Goal: Task Accomplishment & Management: Manage account settings

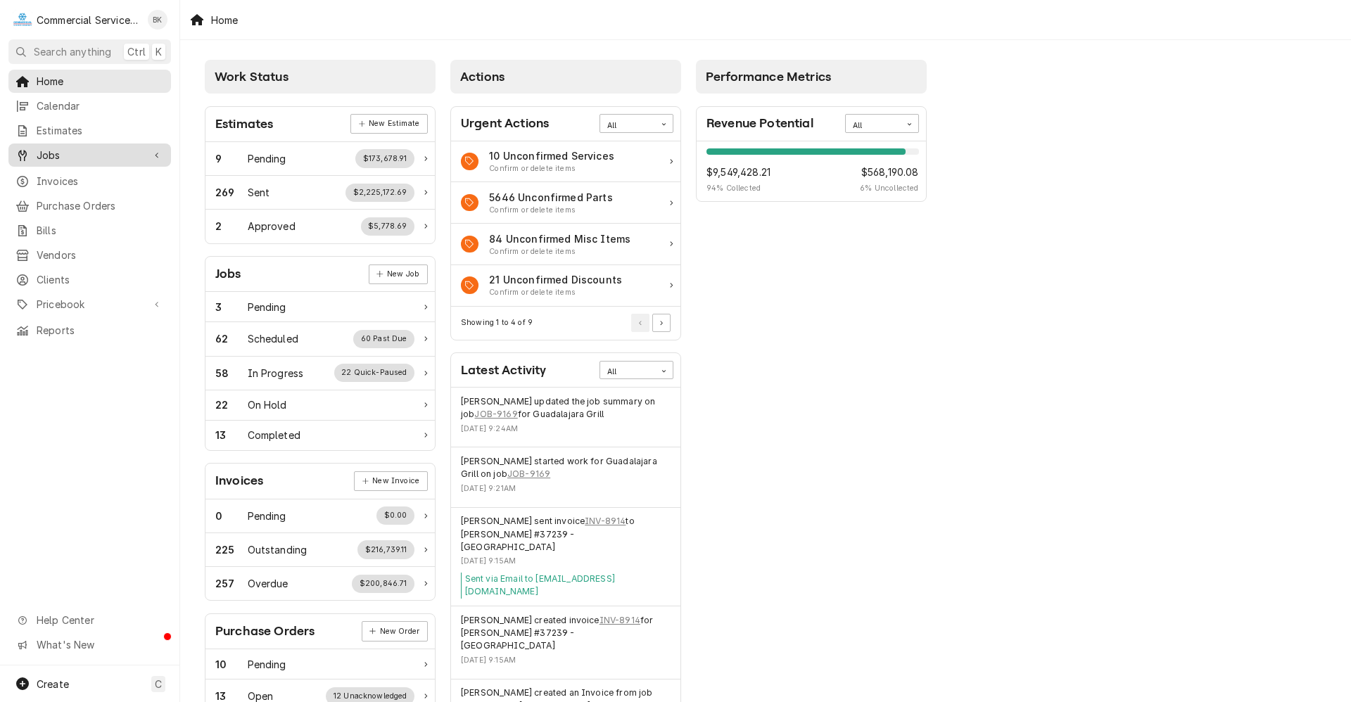
click at [79, 156] on span "Jobs" at bounding box center [90, 155] width 106 height 15
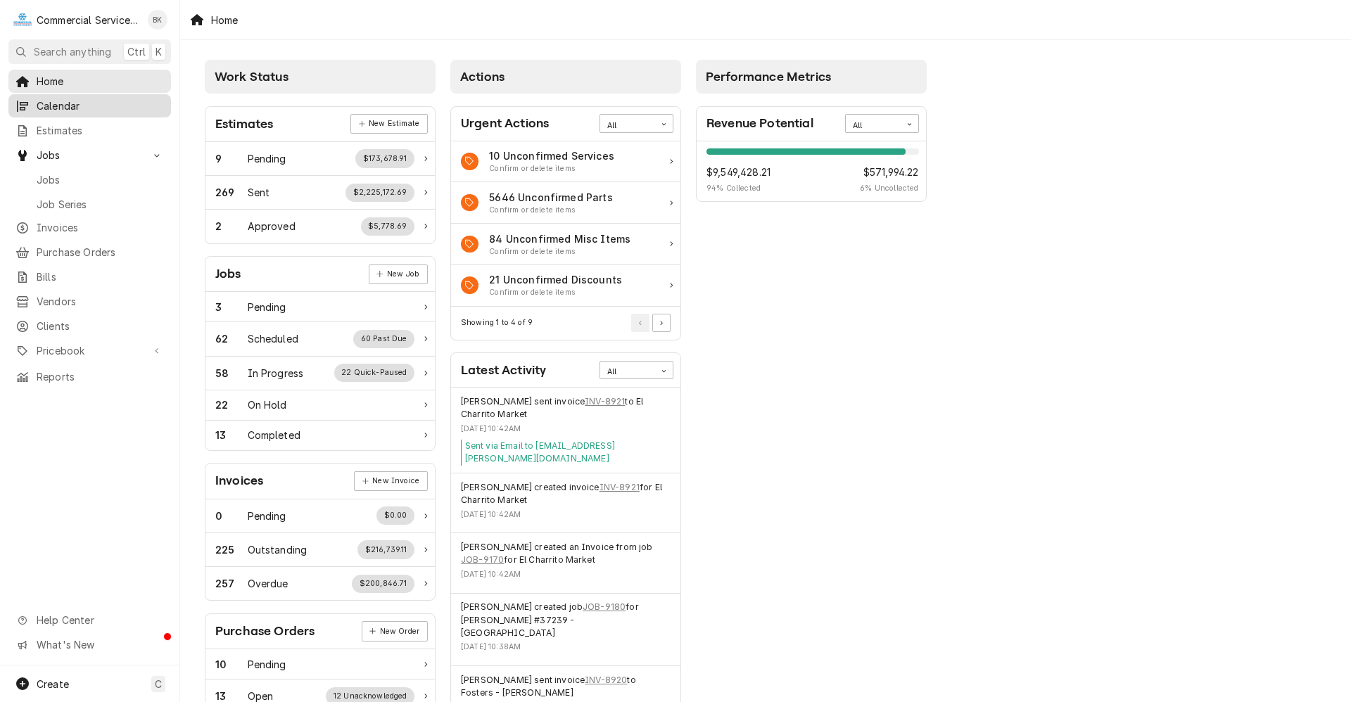
click at [81, 108] on span "Calendar" at bounding box center [100, 105] width 127 height 15
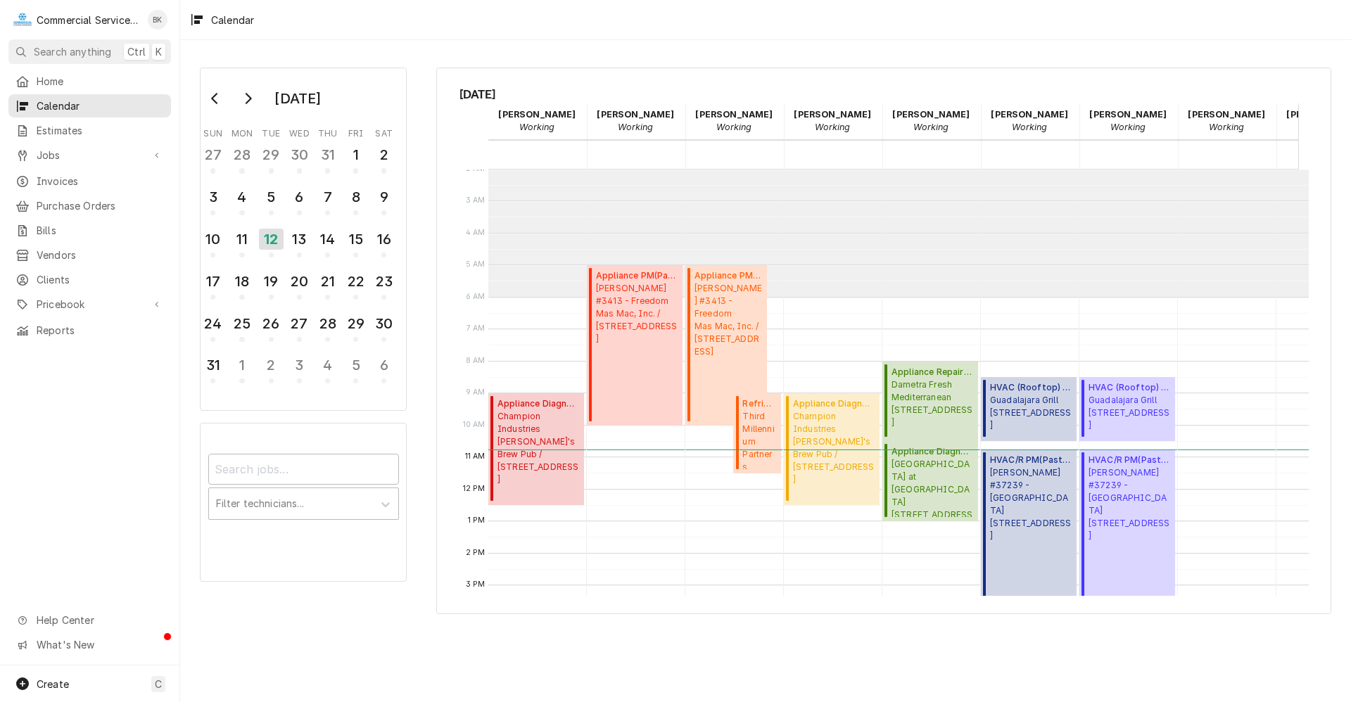
scroll to position [52, 0]
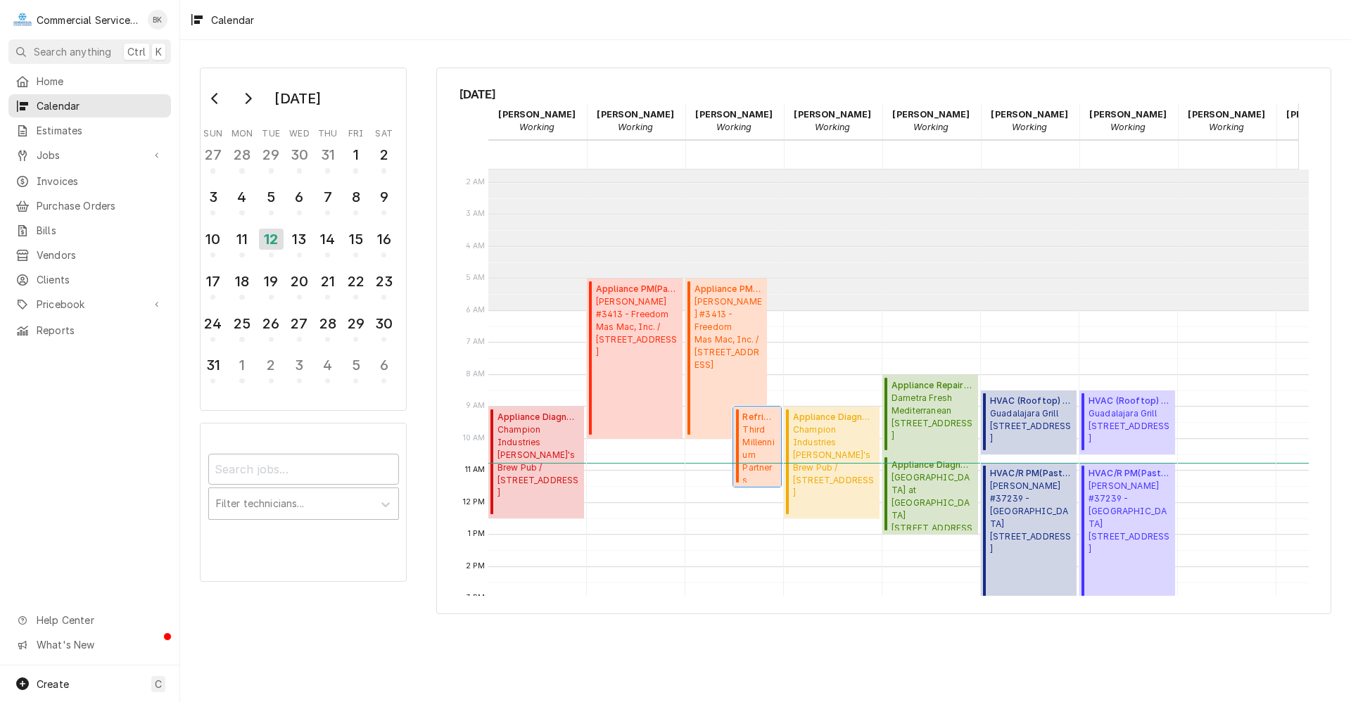
click at [757, 426] on span "Third Millennium Partners San Juan Oaks / 3825 Union Rd, Hollister, CA 95023" at bounding box center [759, 452] width 34 height 59
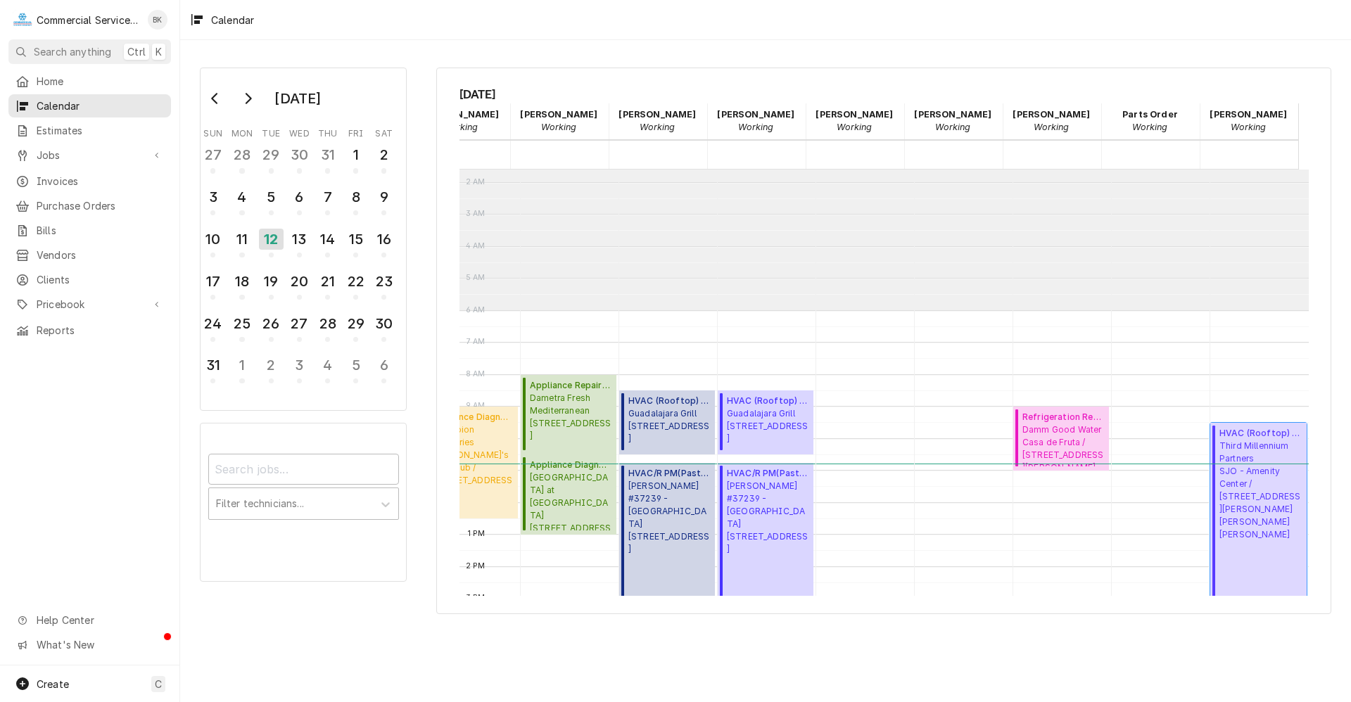
click at [1254, 485] on span "Third Millennium Partners SJO - Amenity Center / 2275 Aaron Ct, San Juan Bautis…" at bounding box center [1260, 490] width 83 height 101
click at [248, 97] on icon "Go to next month" at bounding box center [247, 98] width 11 height 11
click at [248, 99] on icon "Go to next month" at bounding box center [247, 98] width 11 height 11
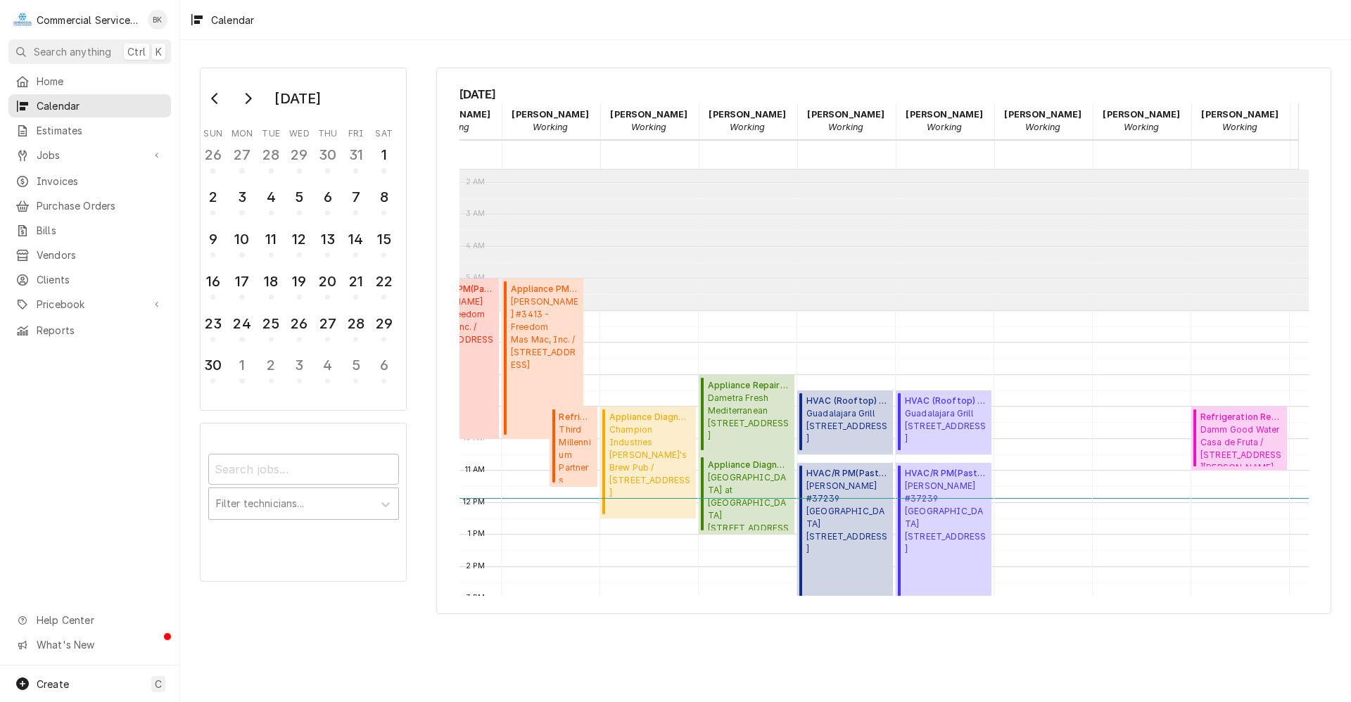
scroll to position [0, 0]
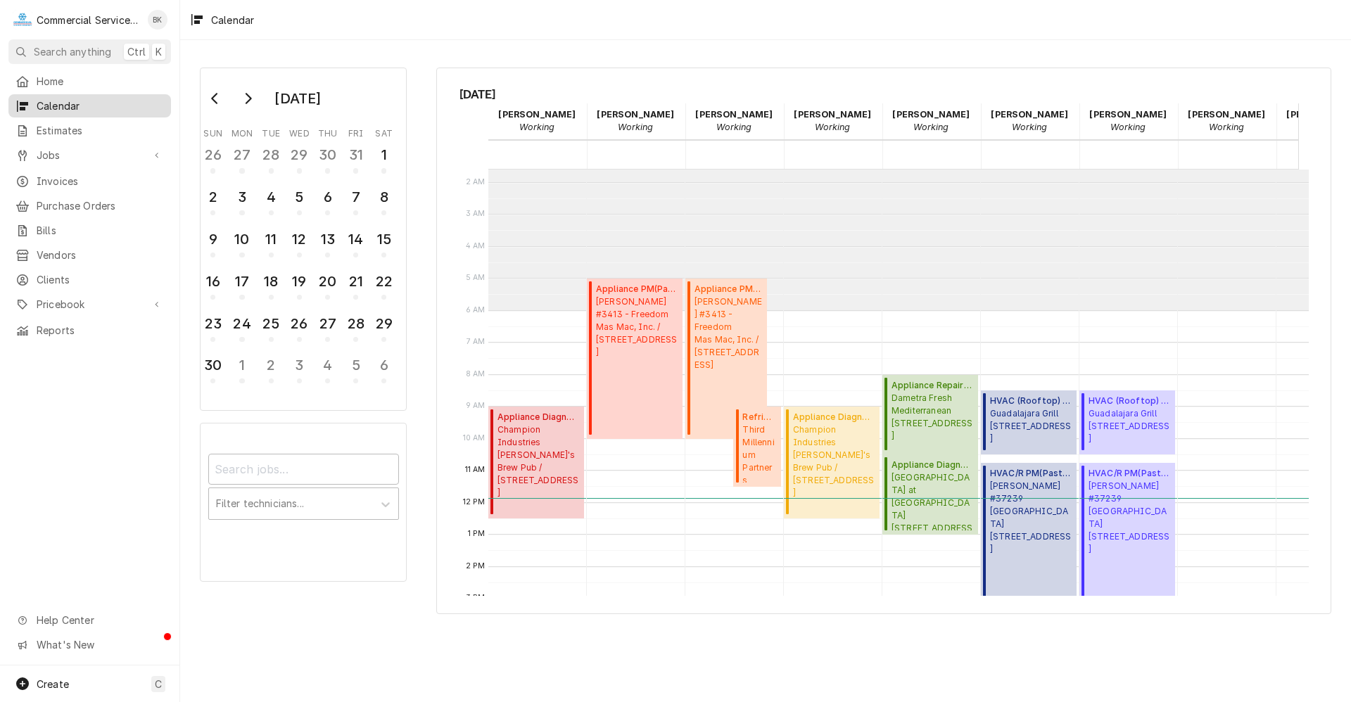
click at [68, 94] on link "Calendar" at bounding box center [89, 105] width 162 height 23
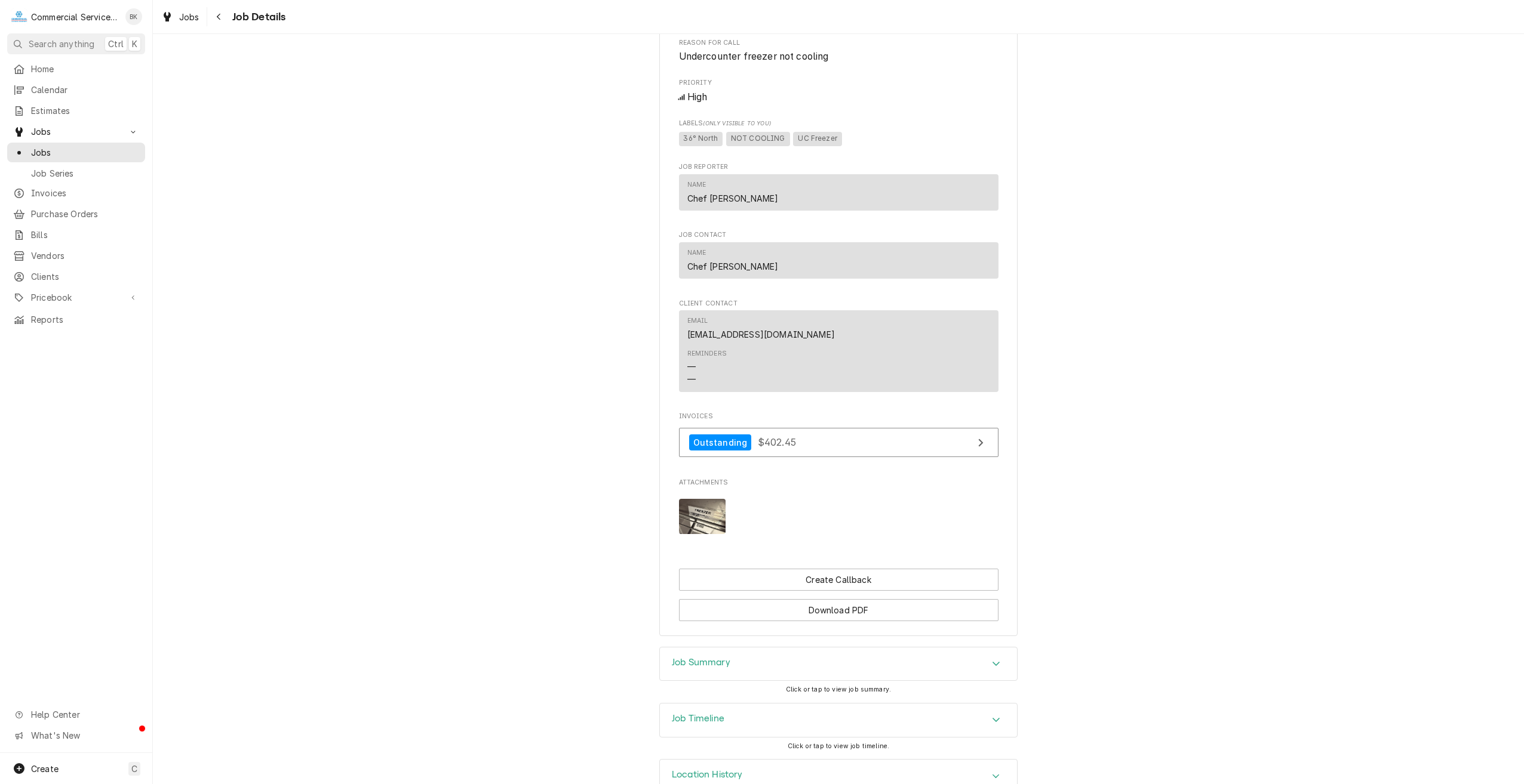
scroll to position [625, 0]
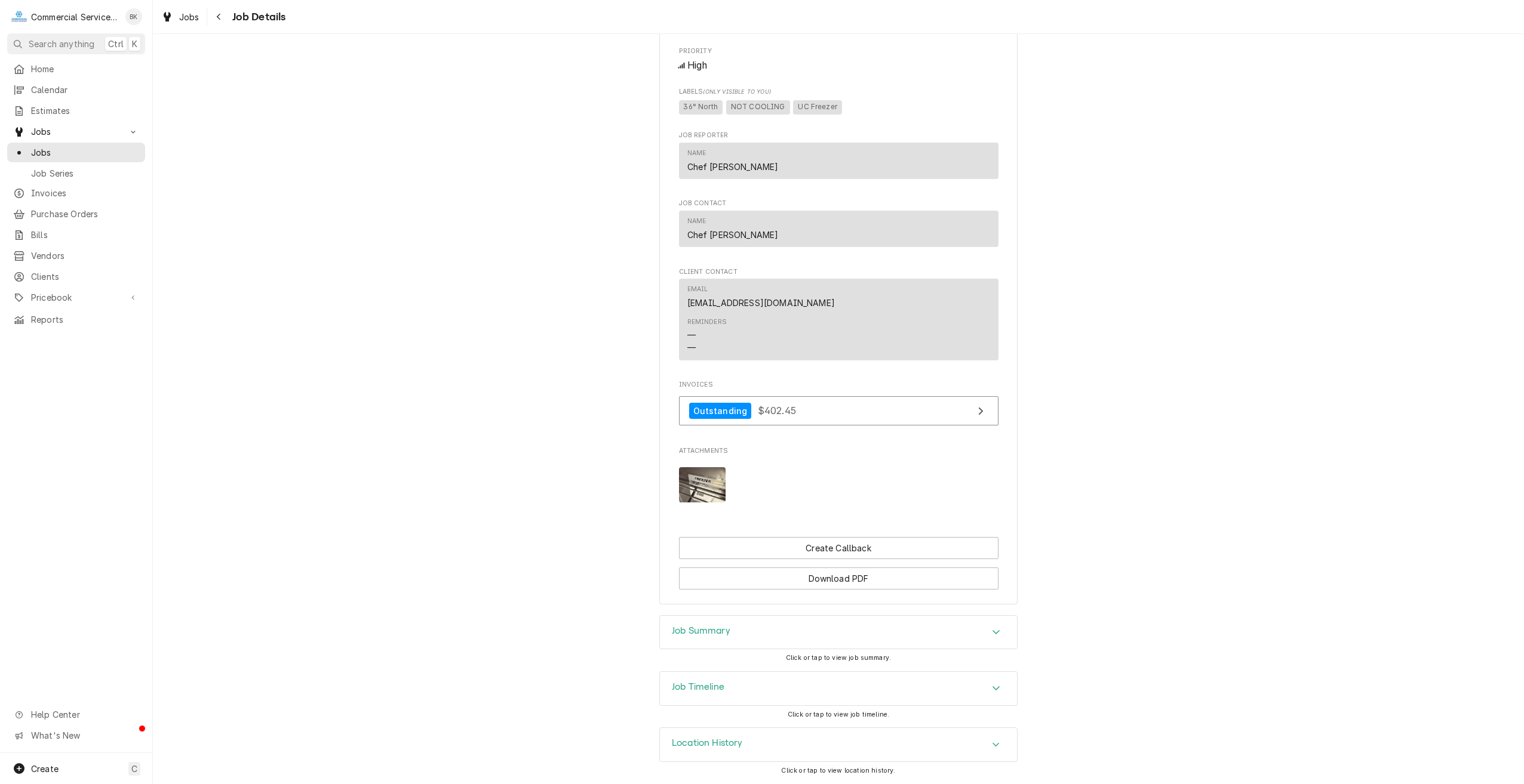
click at [702, 476] on img "Attachments" at bounding box center [703, 485] width 48 height 36
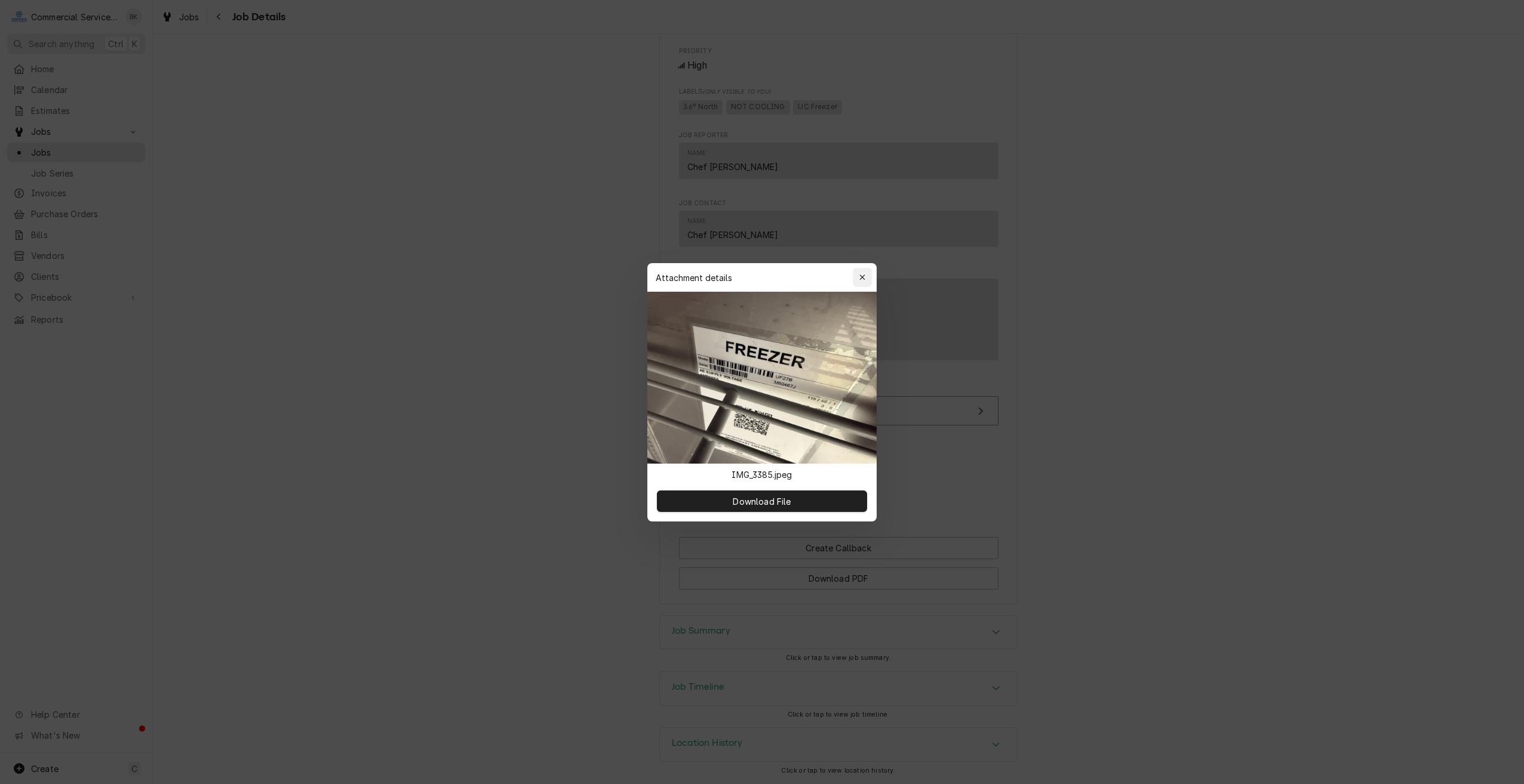
click at [866, 283] on div "button" at bounding box center [863, 277] width 12 height 12
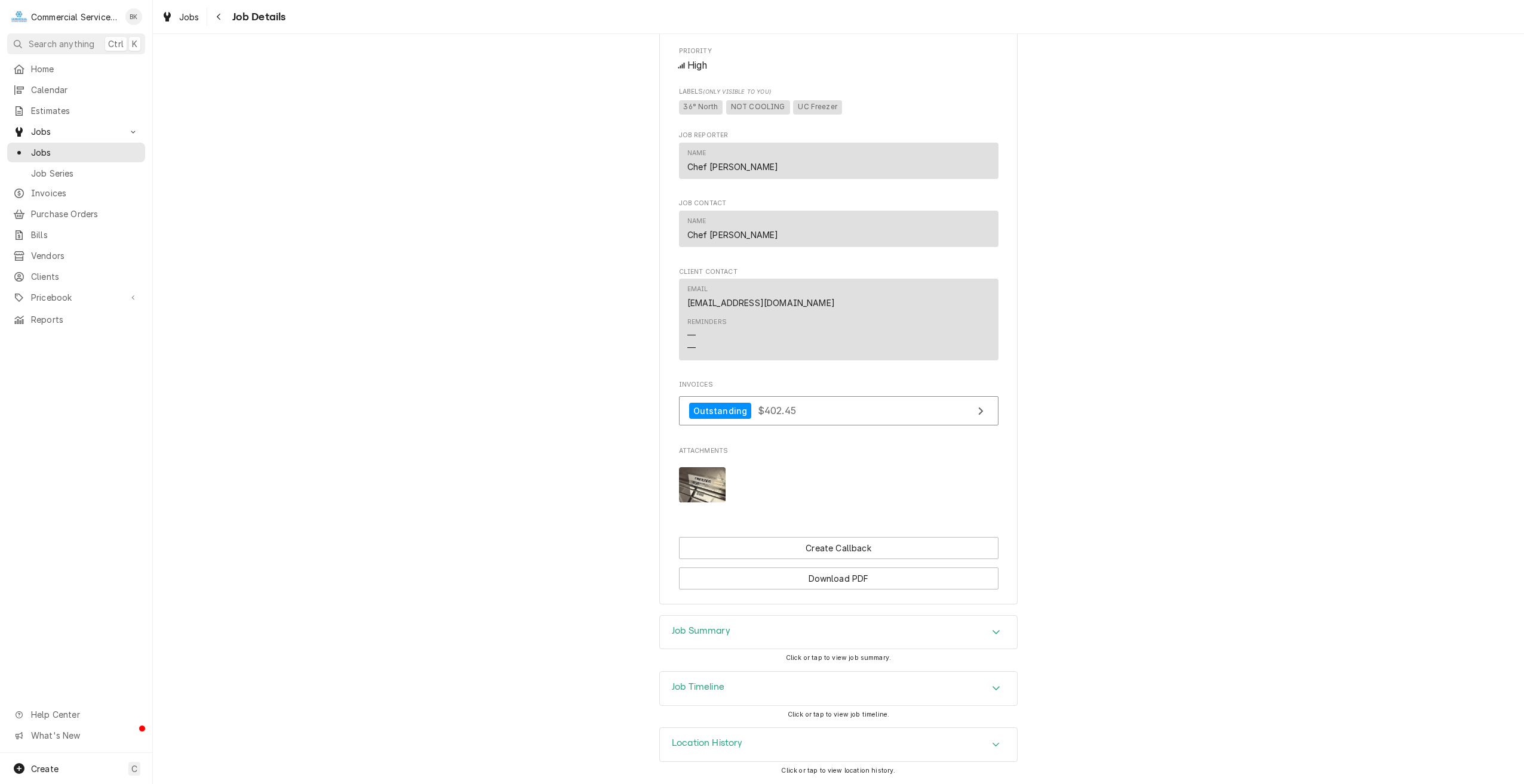
click at [708, 484] on img "Attachments" at bounding box center [703, 485] width 48 height 36
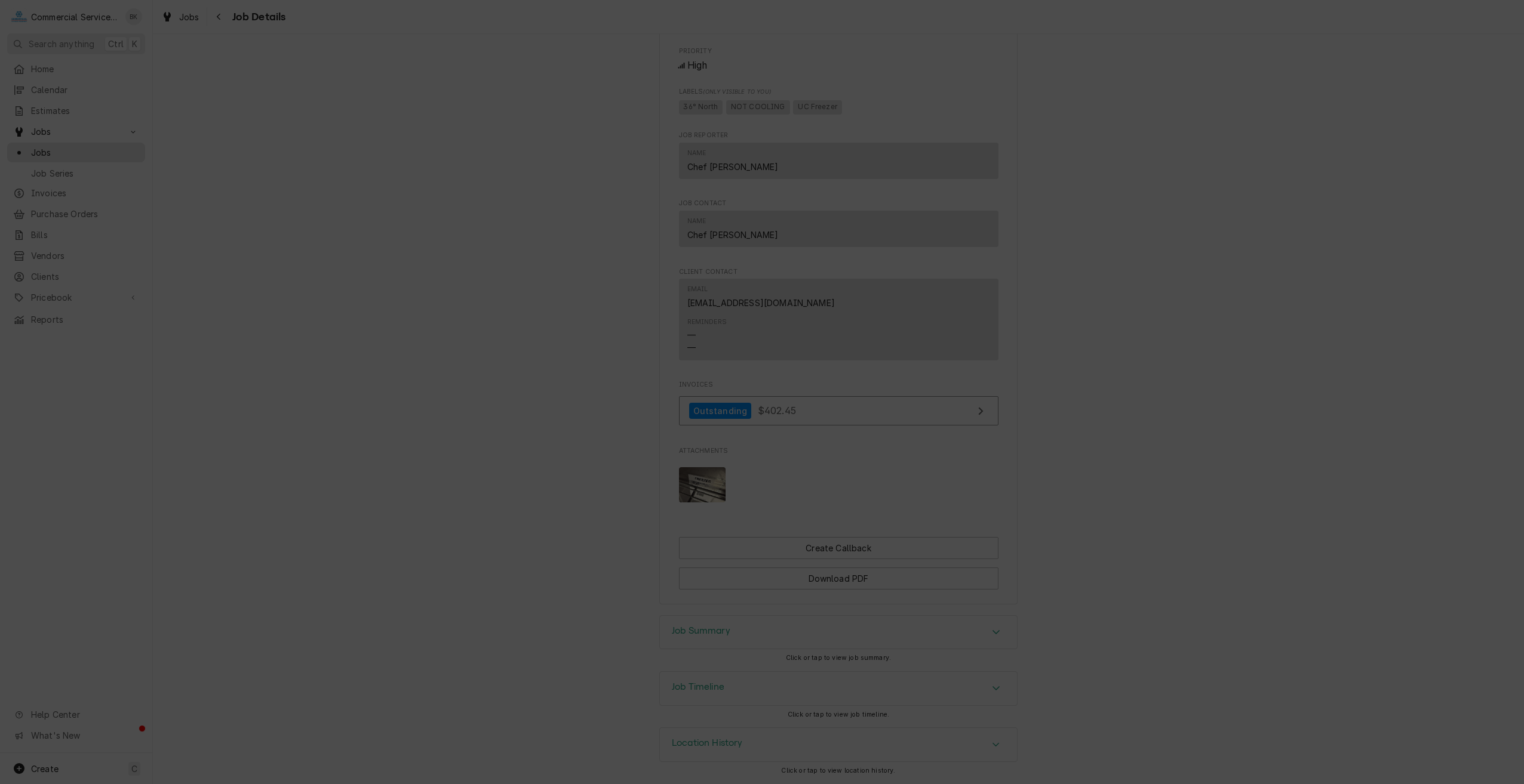
click at [862, 278] on icon "button" at bounding box center [862, 277] width 5 height 5
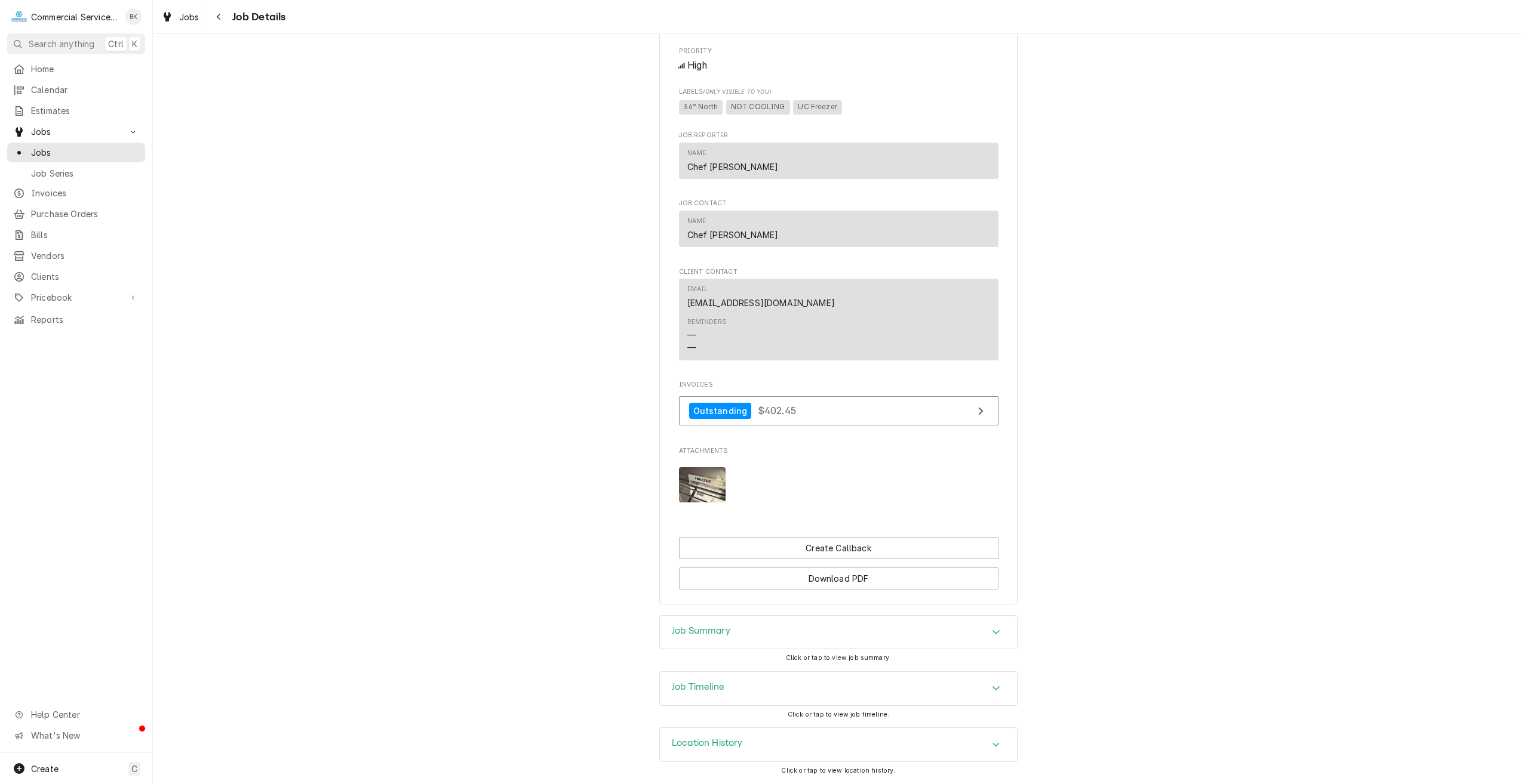
click at [711, 475] on img "Attachments" at bounding box center [703, 485] width 48 height 36
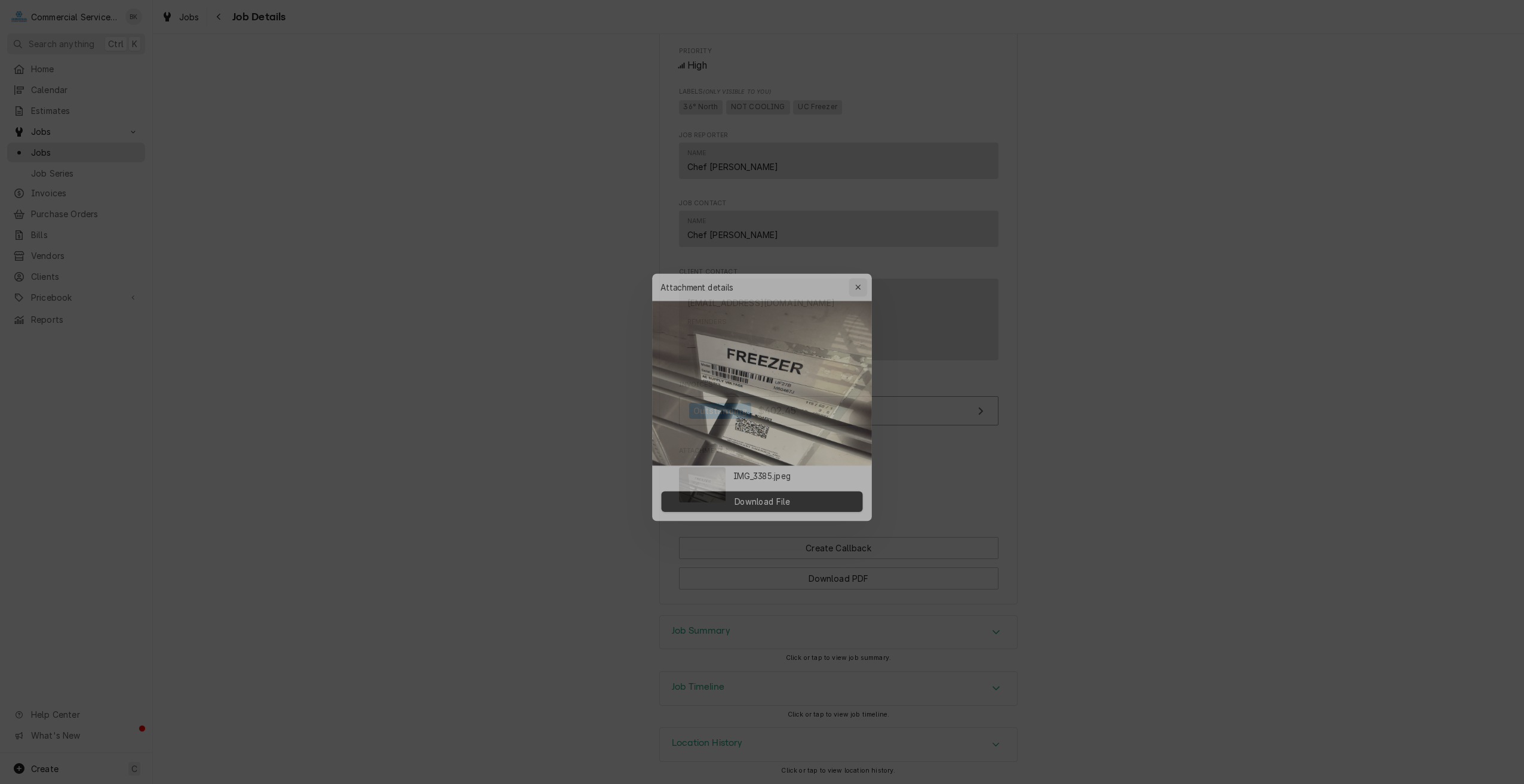
click at [863, 277] on icon "button" at bounding box center [863, 277] width 7 height 8
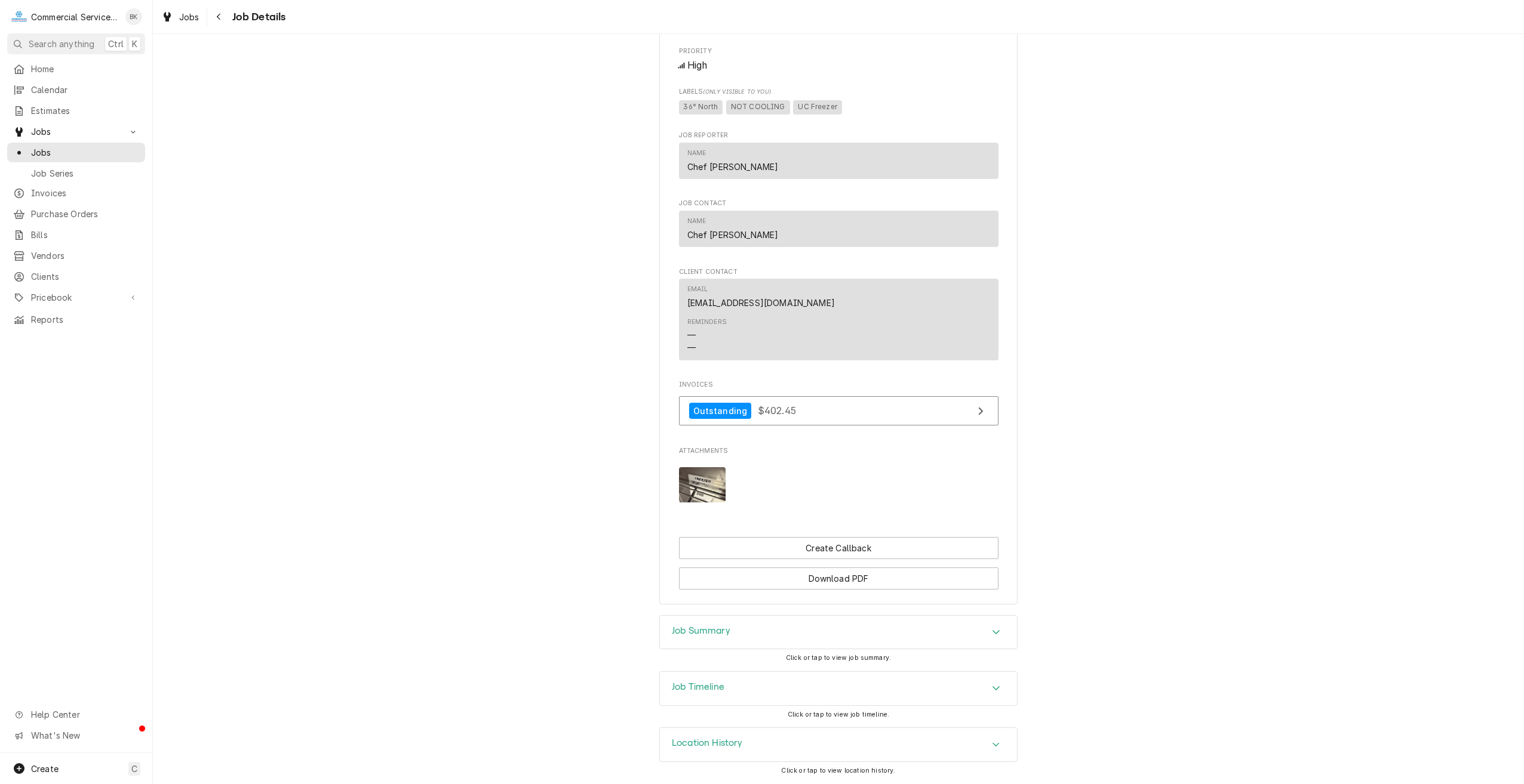
click at [696, 478] on img "Attachments" at bounding box center [703, 485] width 48 height 36
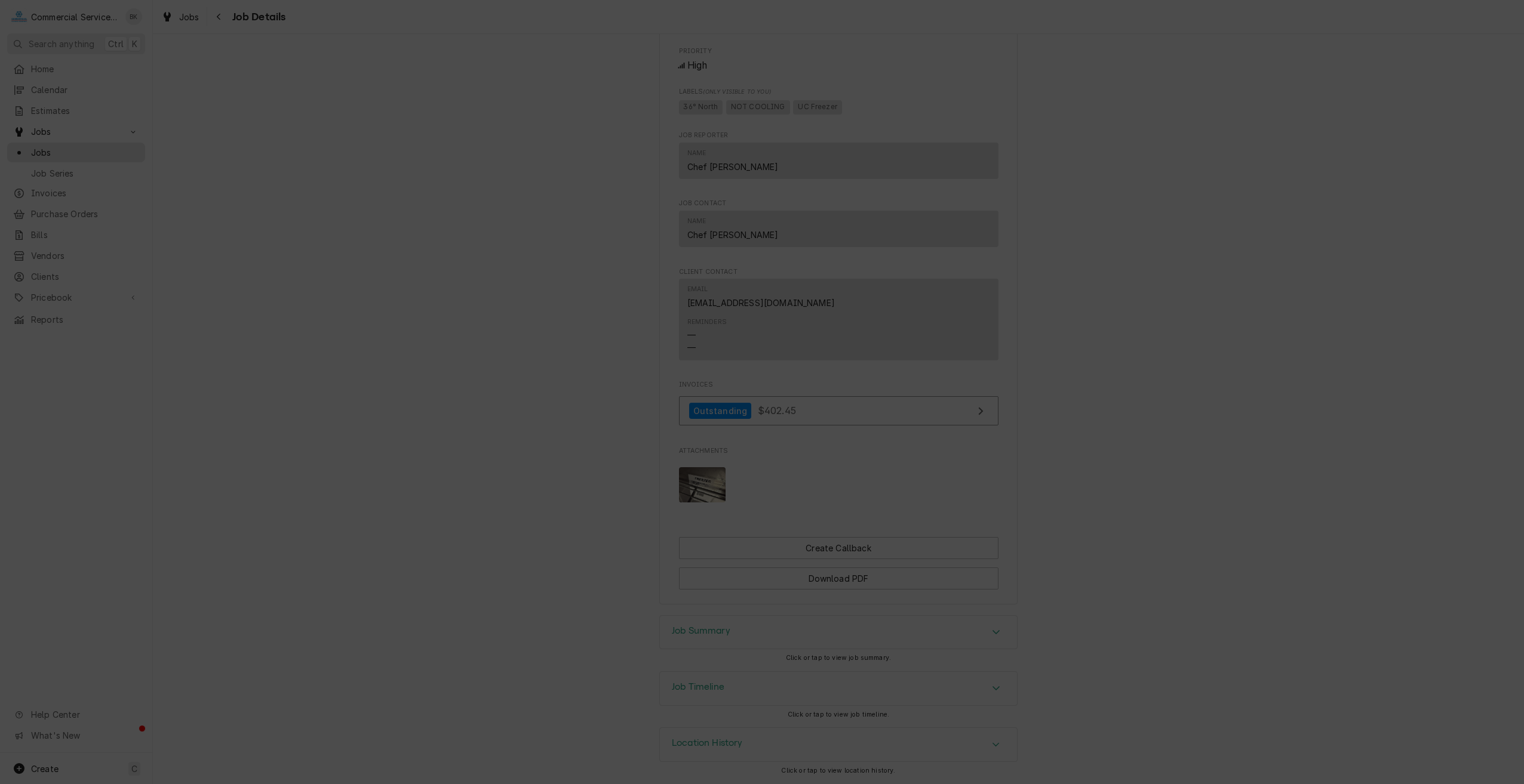
click at [773, 386] on img at bounding box center [762, 378] width 229 height 172
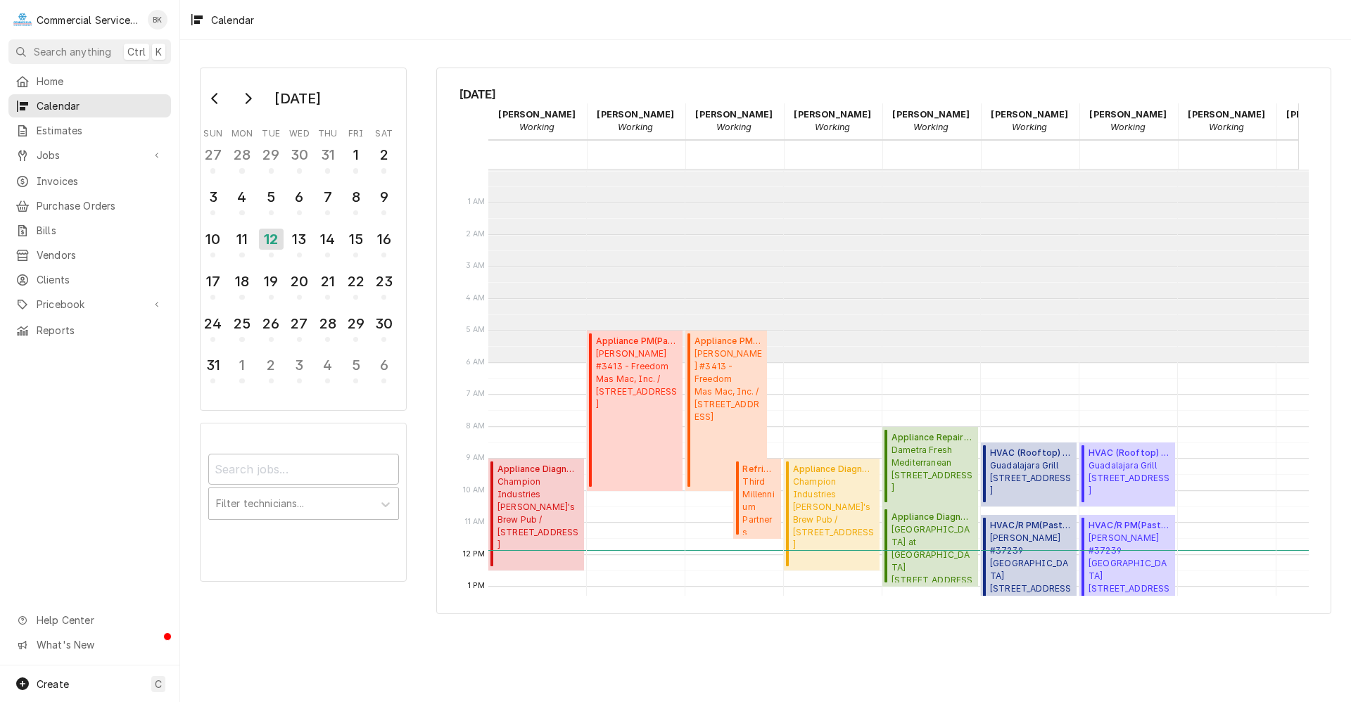
scroll to position [193, 0]
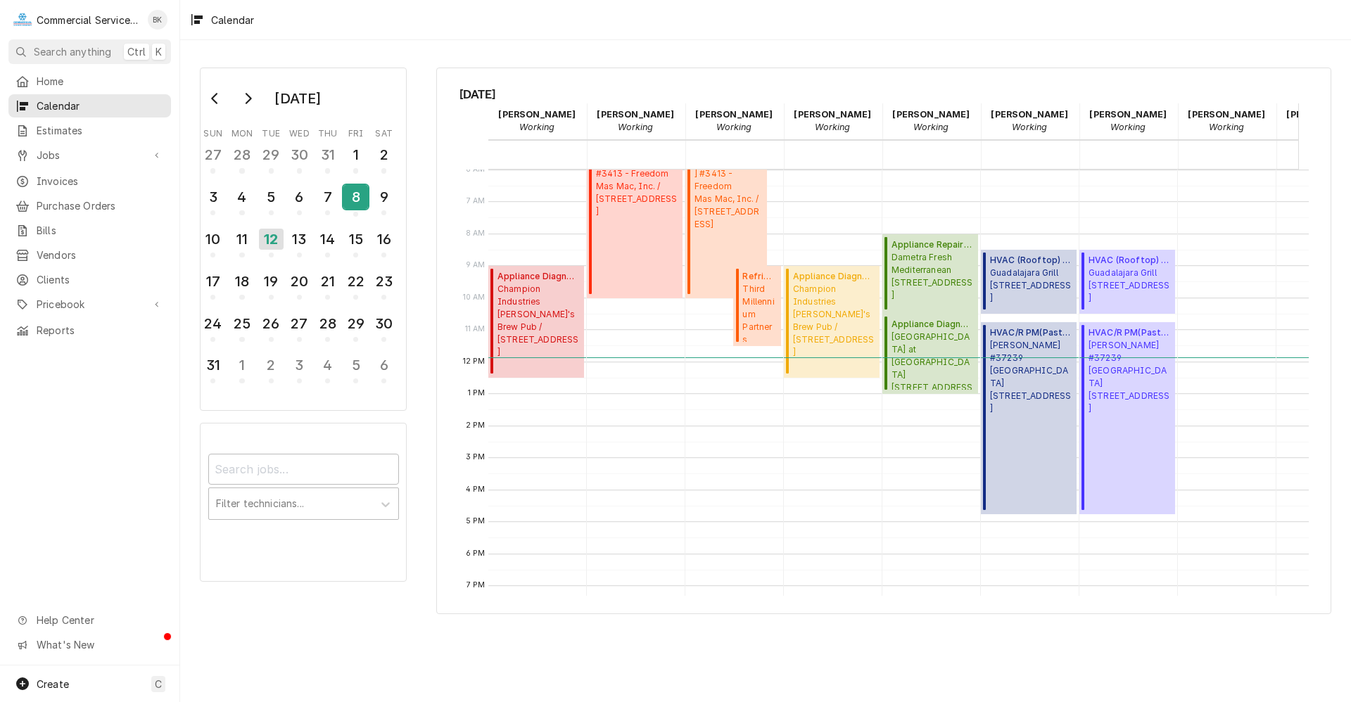
click at [348, 199] on div "8" at bounding box center [355, 197] width 25 height 24
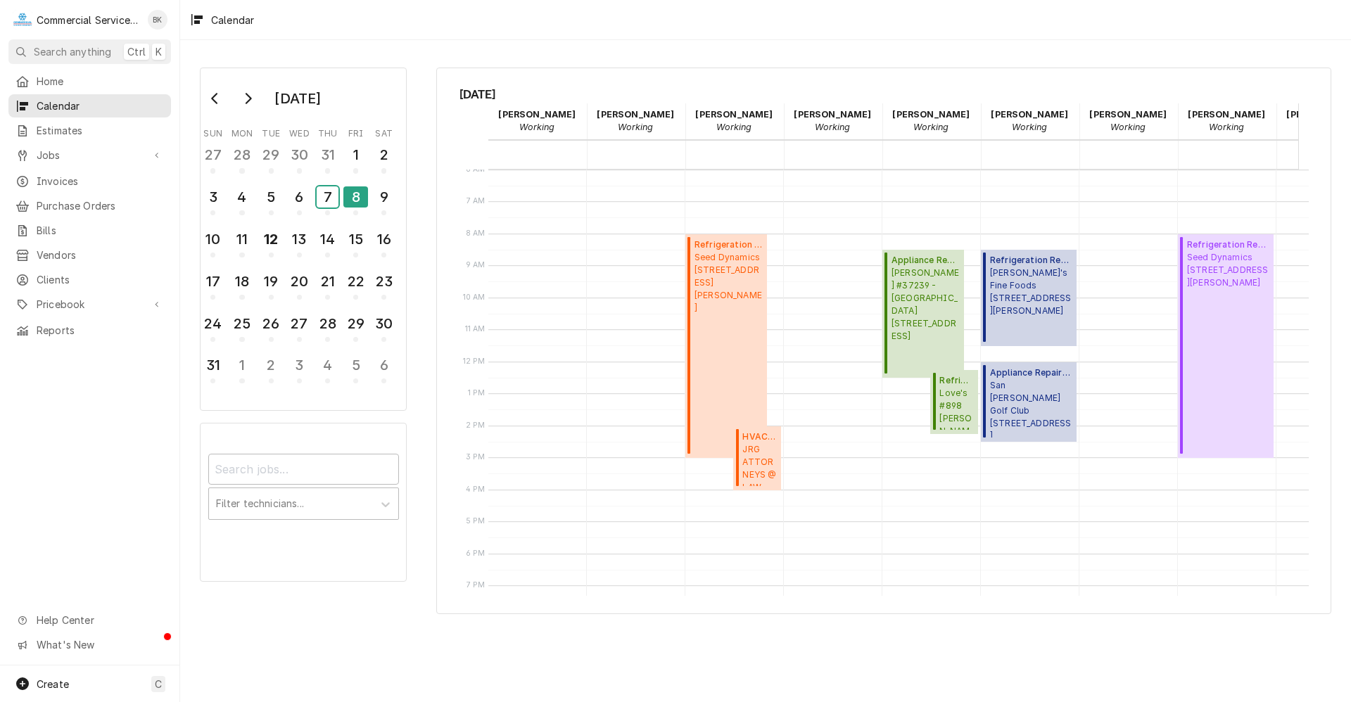
click at [335, 198] on div "7" at bounding box center [328, 196] width 22 height 21
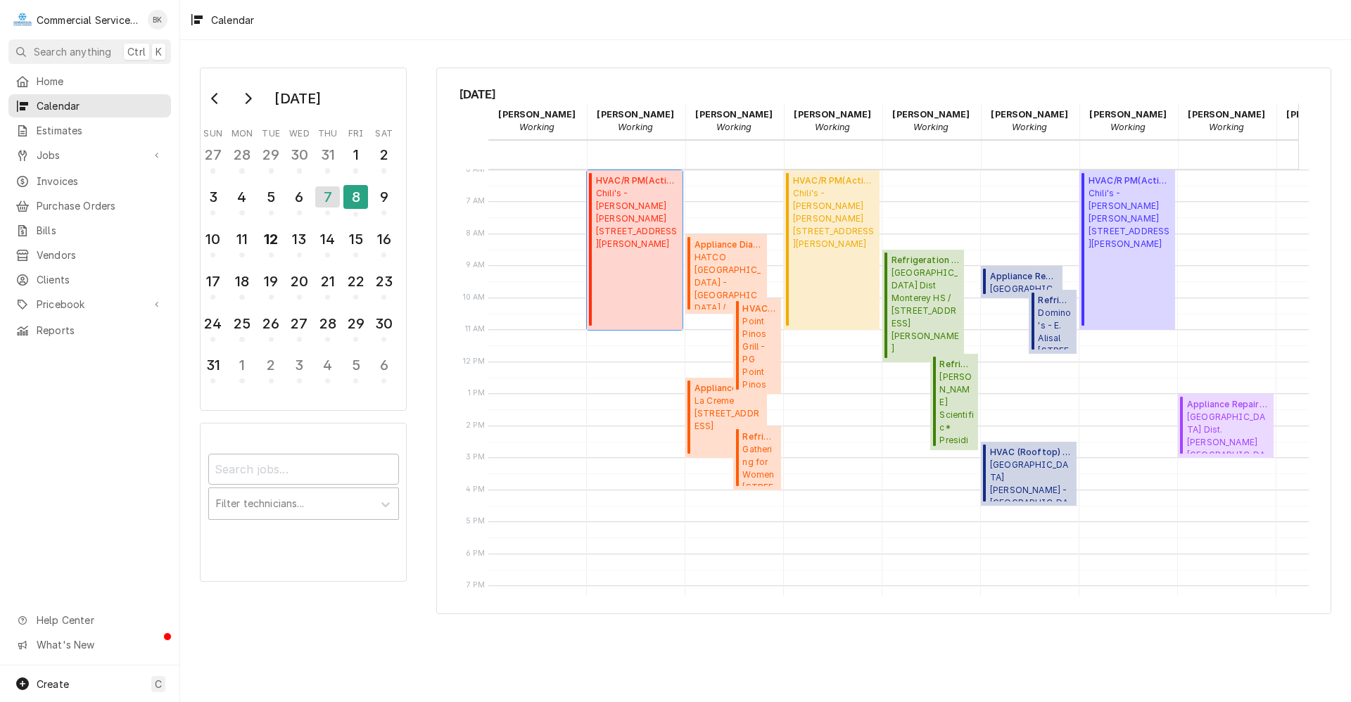
click at [651, 237] on span "Chili's - Morgan Hill 1039 Cochrane, Morgan Hill, CA 95037" at bounding box center [637, 218] width 82 height 63
click at [1136, 261] on div "HVAC/R PM ( Active ) Chili's - Morgan Hill 1039 Cochrane, Morgan Hill, CA 95037" at bounding box center [1129, 249] width 82 height 151
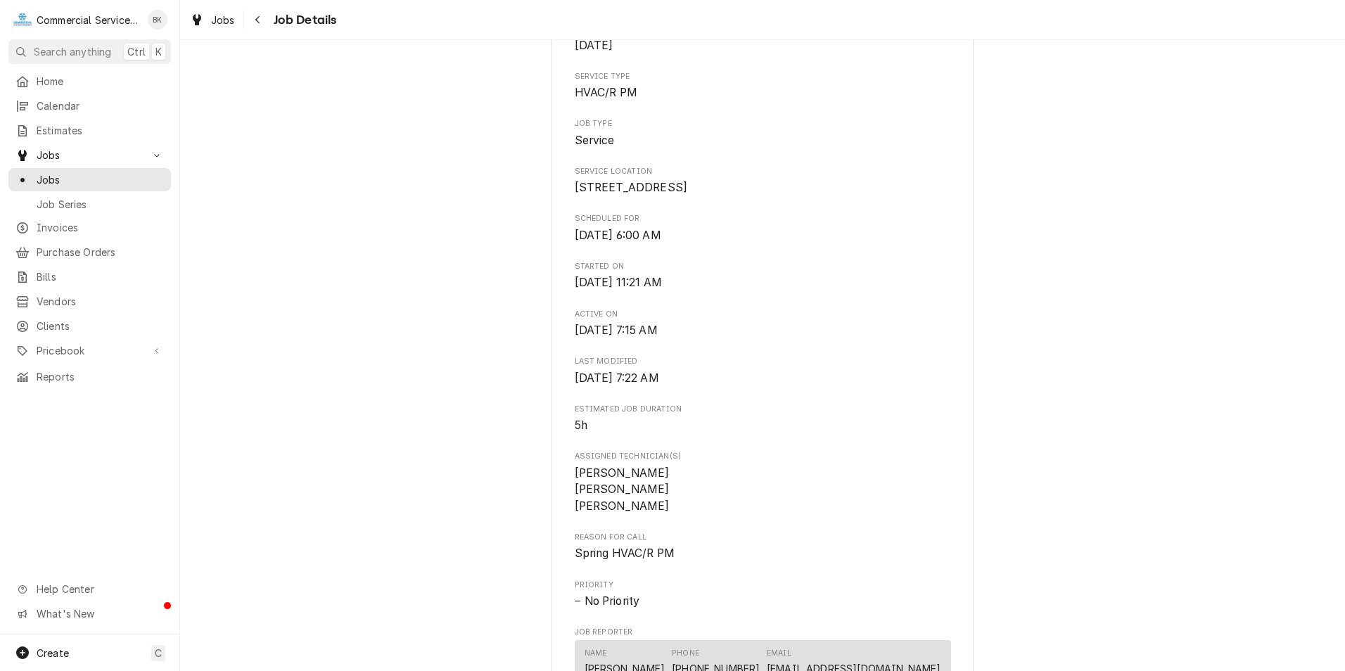
scroll to position [281, 0]
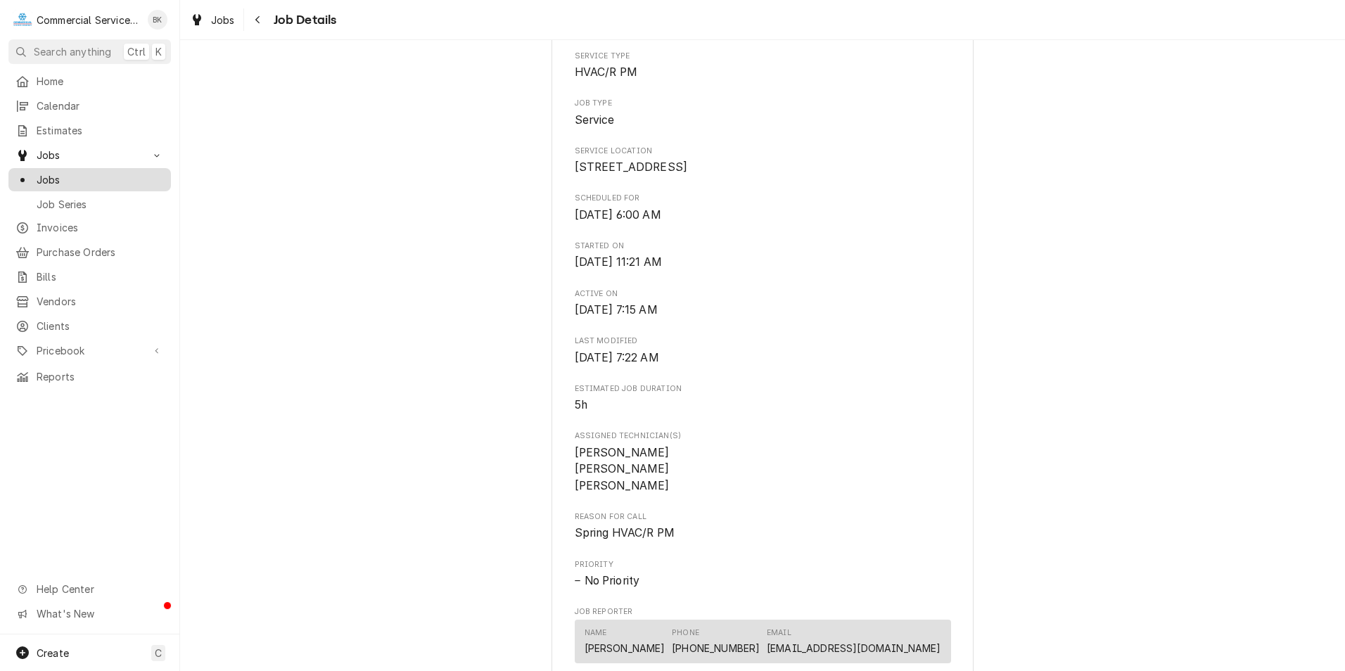
click at [86, 172] on span "Jobs" at bounding box center [100, 179] width 127 height 15
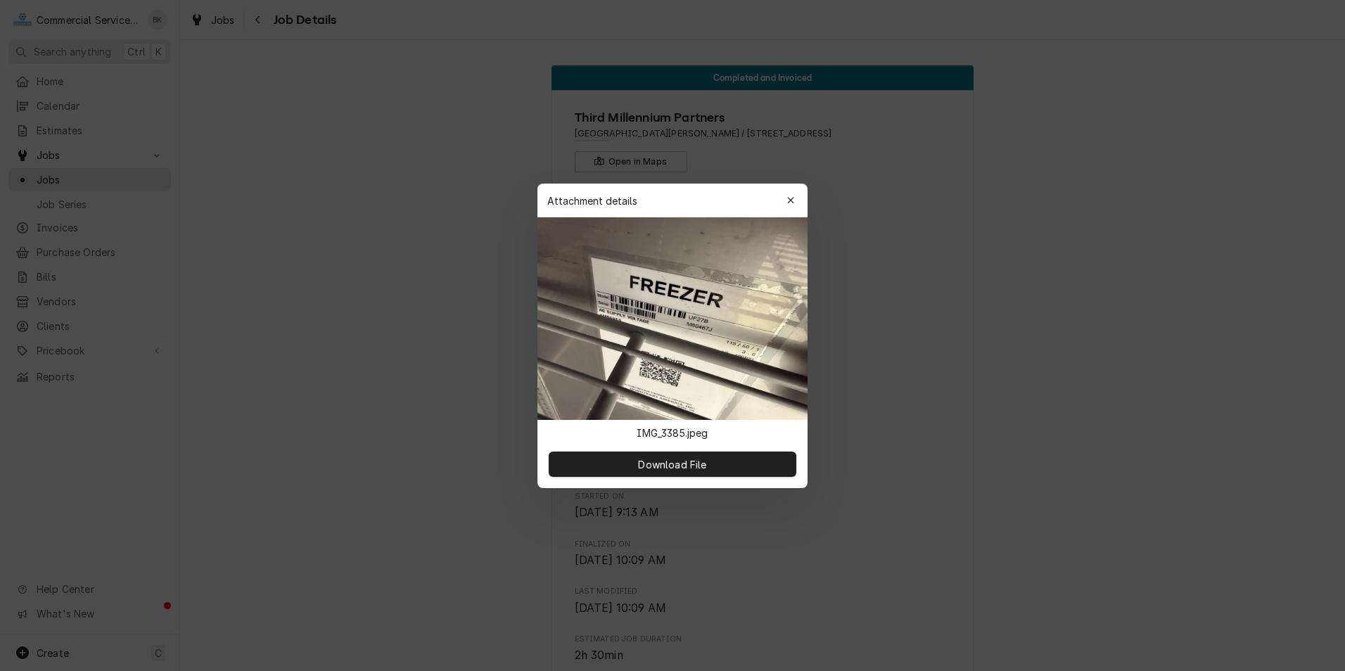
scroll to position [737, 0]
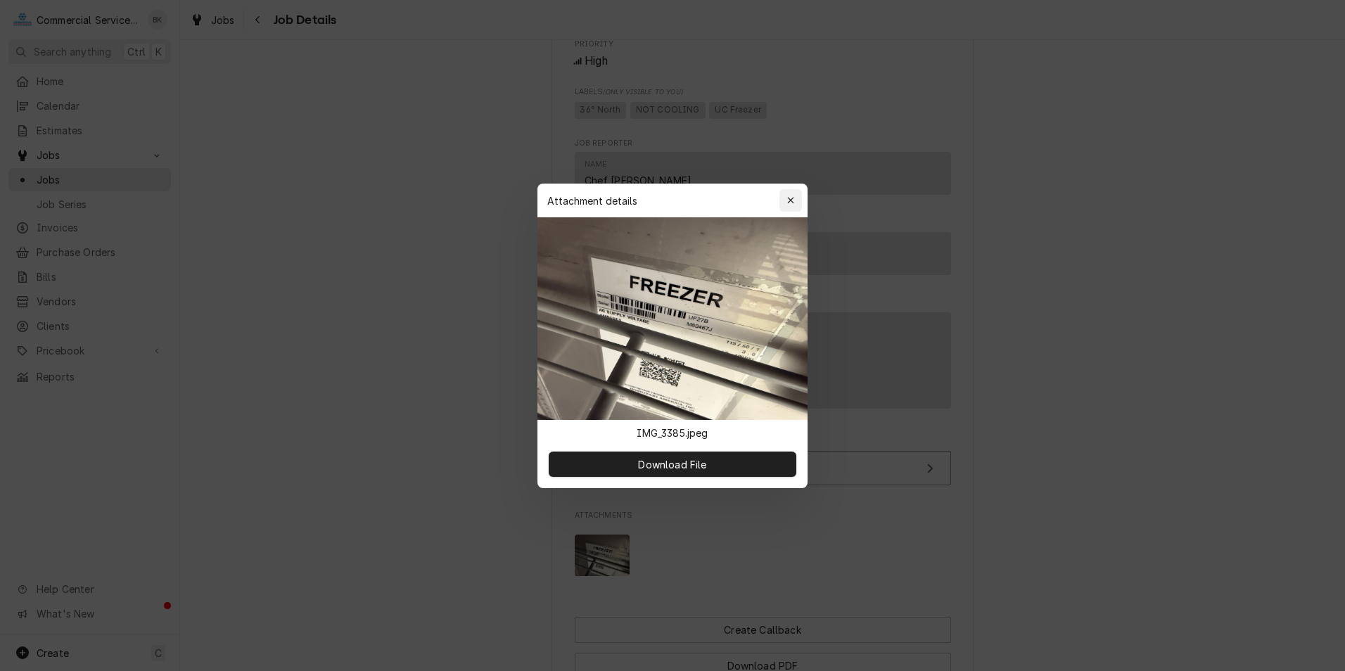
click at [793, 197] on icon "button" at bounding box center [791, 201] width 8 height 10
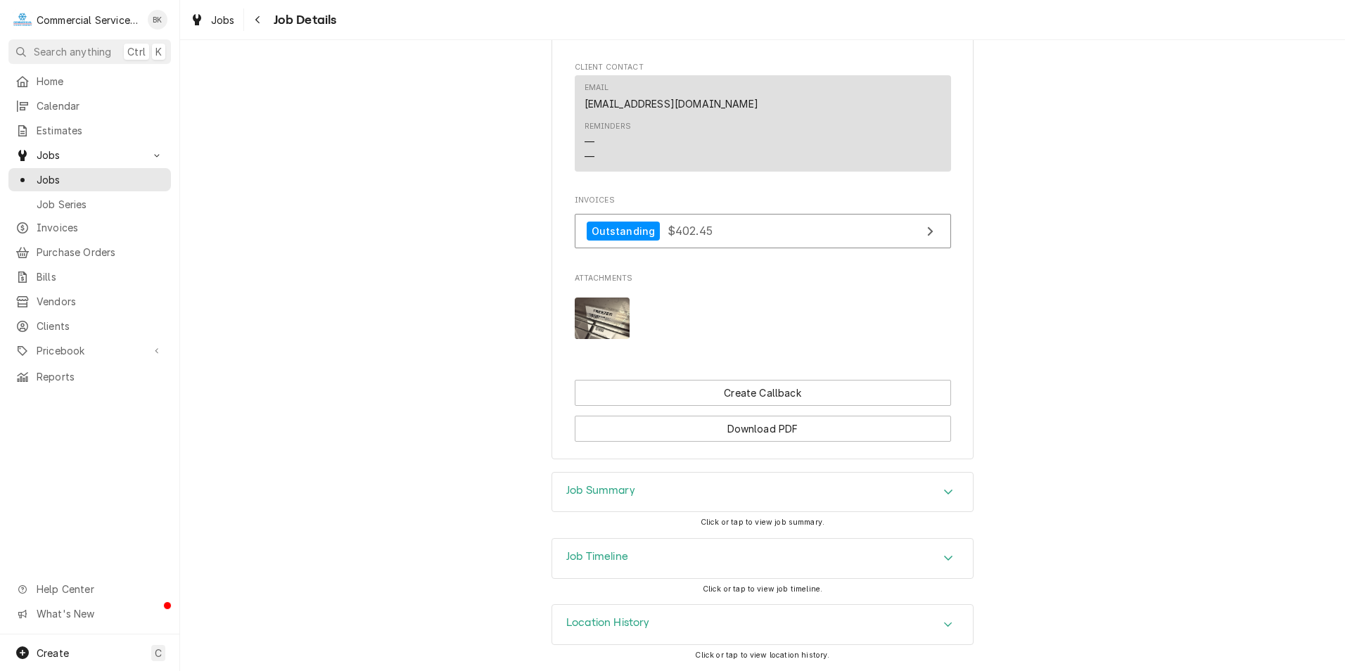
scroll to position [990, 0]
click at [700, 491] on div "Job Summary" at bounding box center [762, 492] width 421 height 39
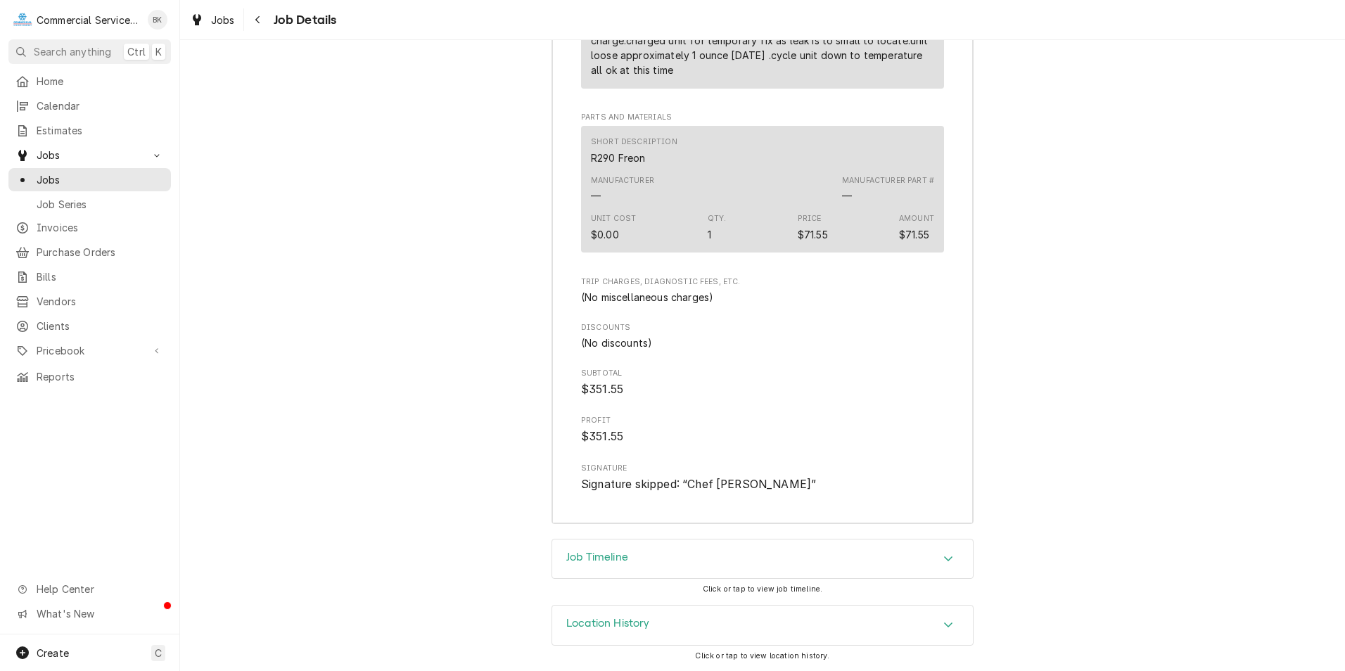
scroll to position [1887, 0]
click at [47, 78] on span "Home" at bounding box center [100, 81] width 127 height 15
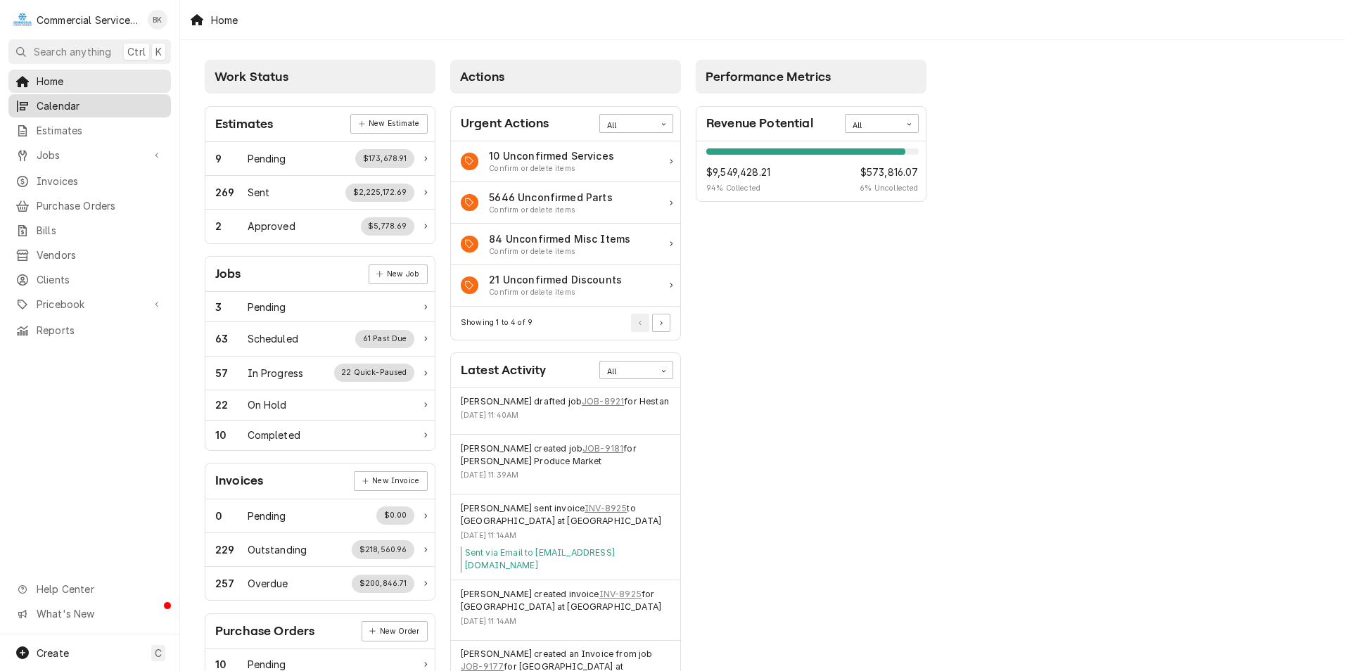
click at [71, 106] on span "Calendar" at bounding box center [100, 105] width 127 height 15
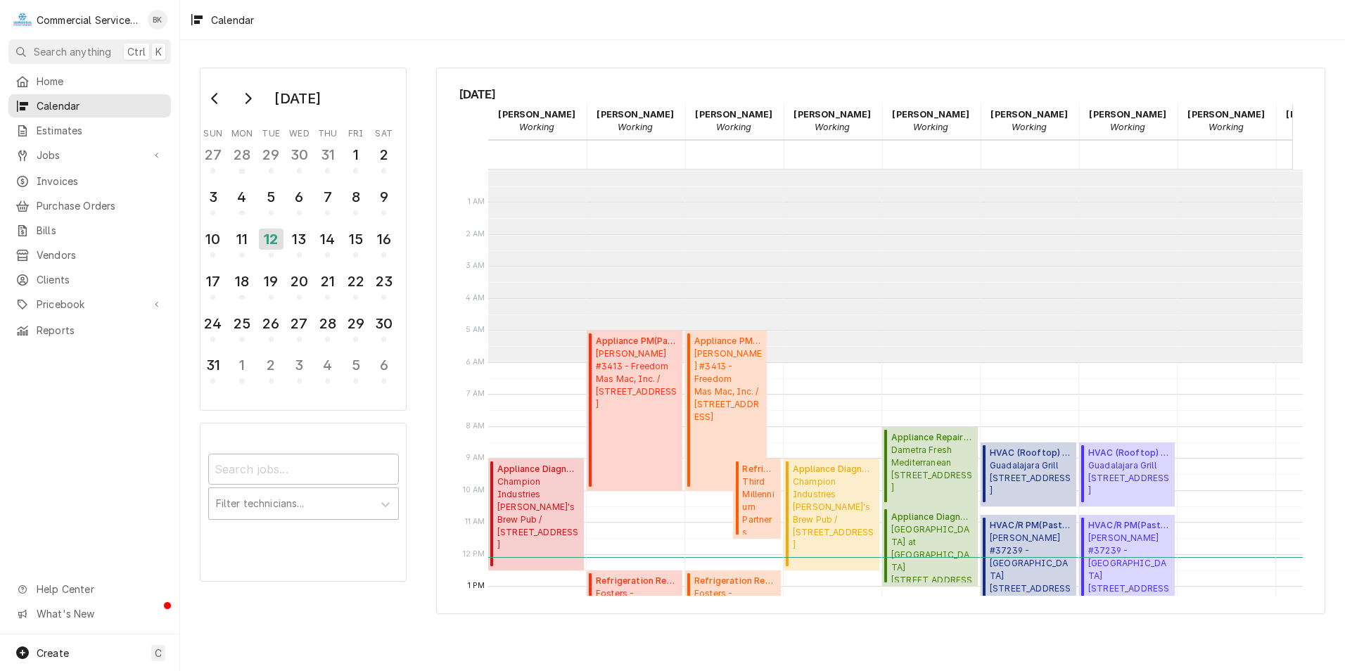
scroll to position [193, 0]
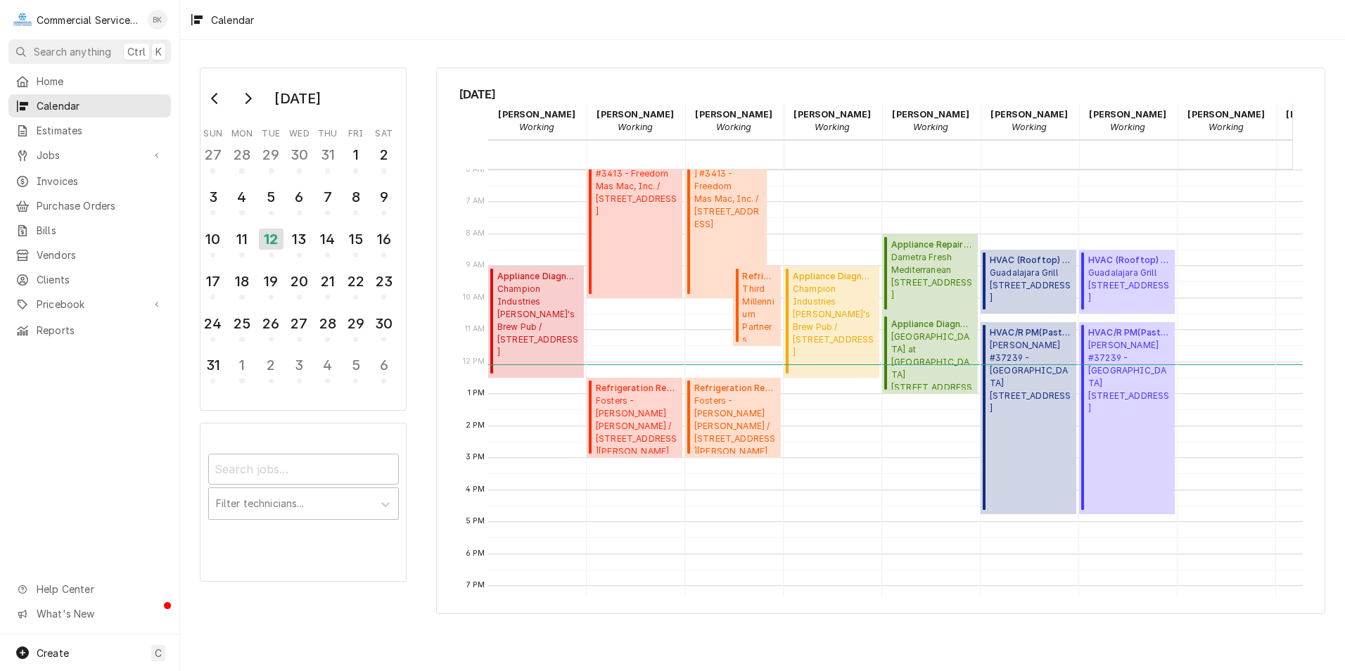
click at [160, 23] on div "Brian Key's Avatar" at bounding box center [158, 20] width 20 height 20
click at [167, 48] on div "Settings" at bounding box center [214, 49] width 132 height 18
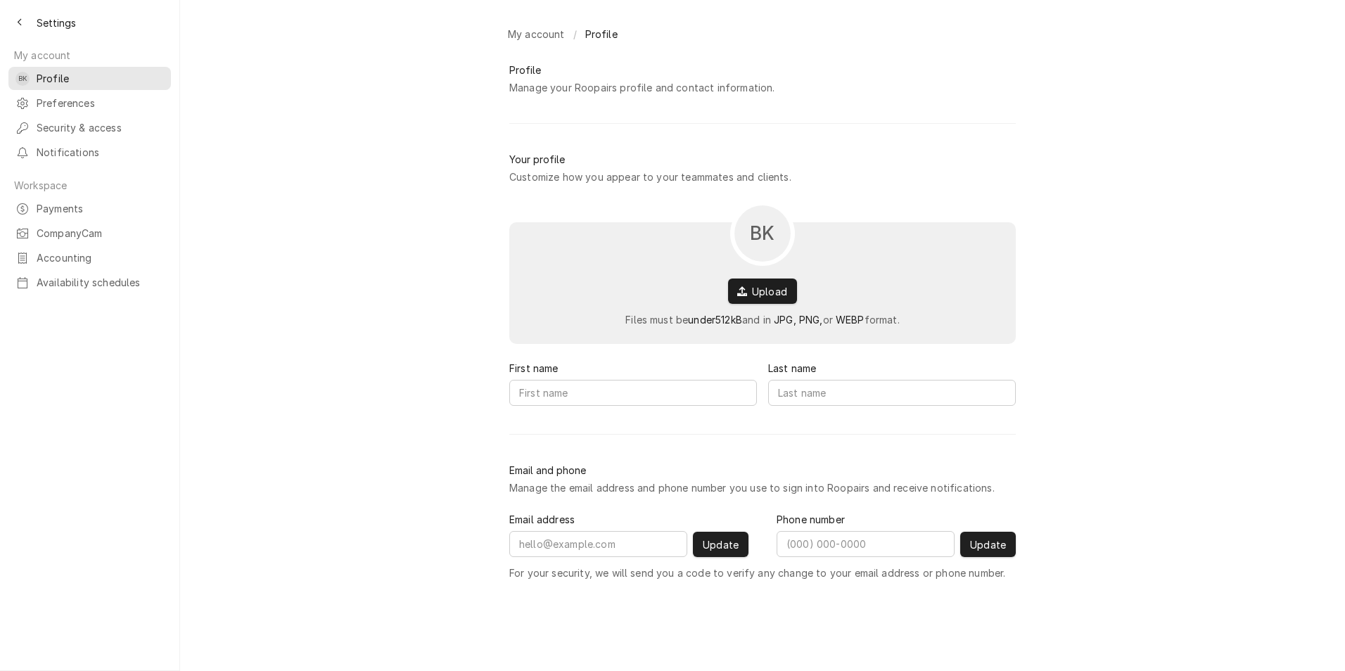
type input "Brian"
type input "Key"
type input "brian@commercialserviceco.com"
type input "(831) 682-0236"
click at [58, 99] on span "Preferences" at bounding box center [100, 103] width 127 height 15
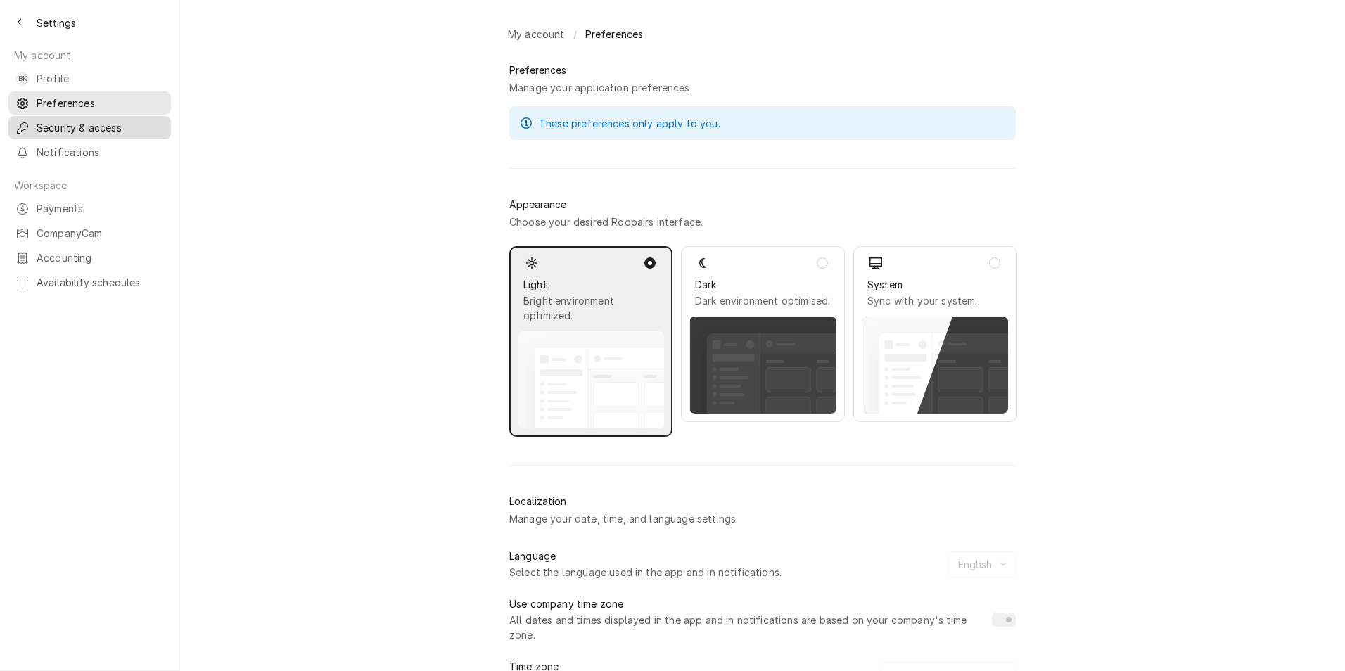
click at [58, 122] on span "Security & access" at bounding box center [100, 127] width 127 height 15
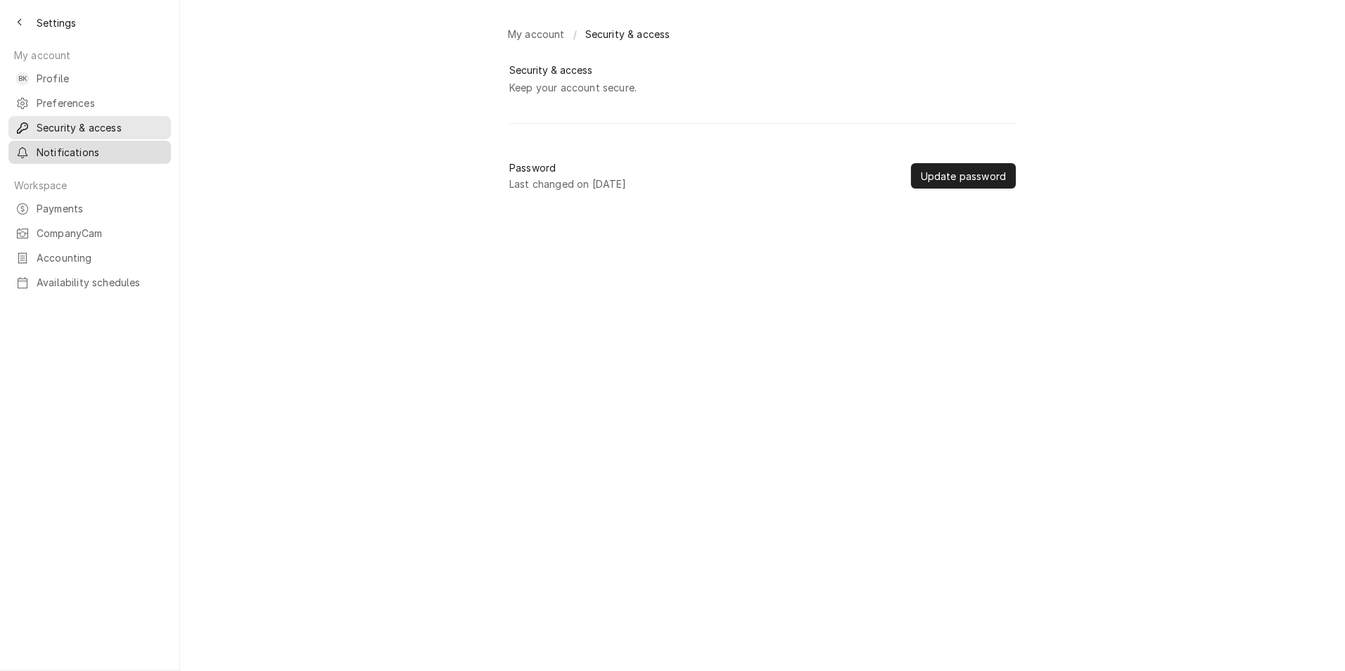
click at [99, 145] on span "Notifications" at bounding box center [100, 152] width 127 height 15
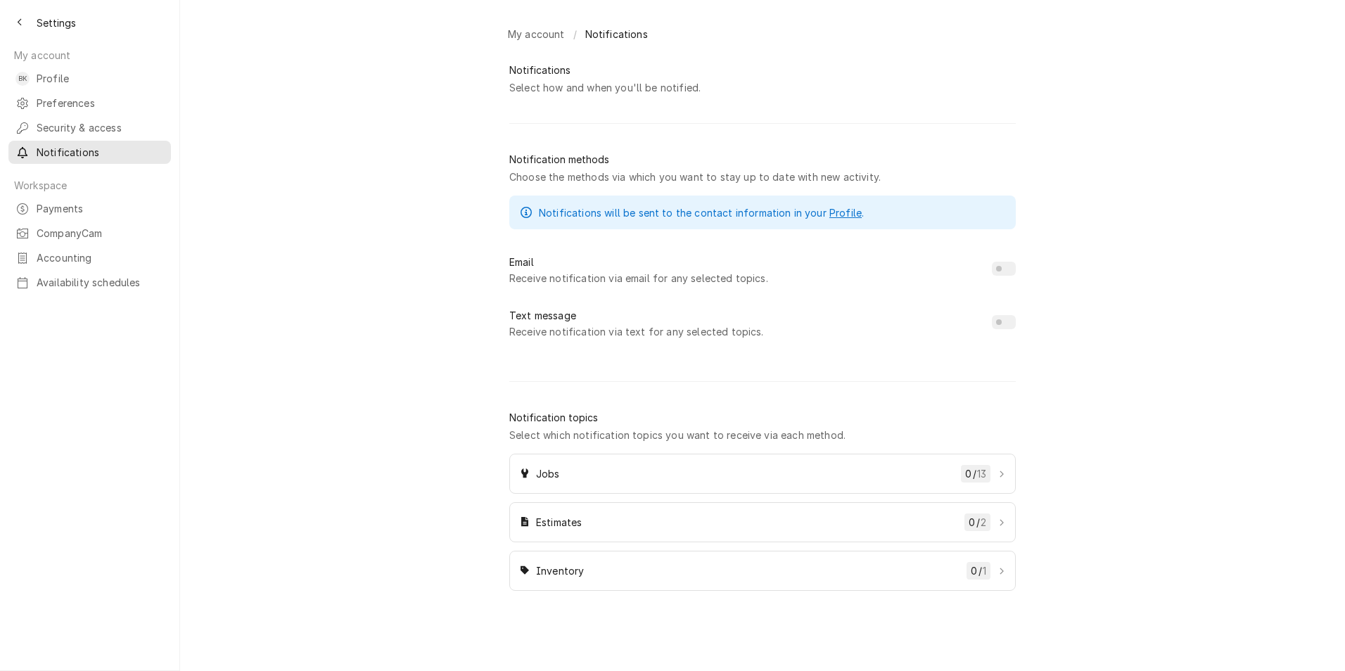
checkbox input "true"
